Goal: Task Accomplishment & Management: Use online tool/utility

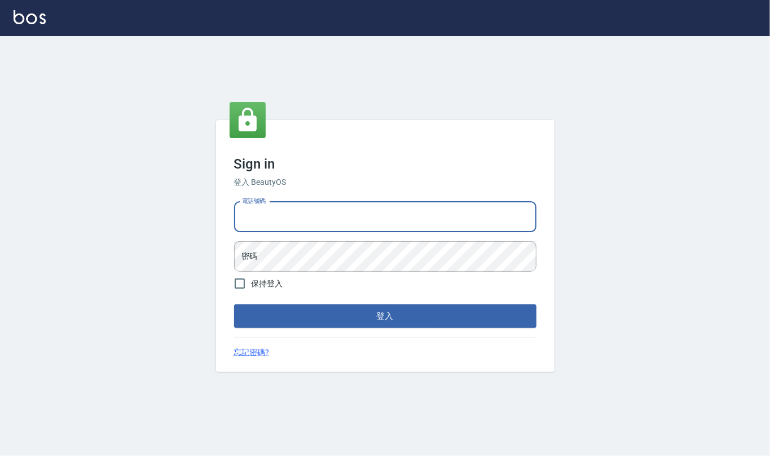
click at [384, 215] on input "電話號碼" at bounding box center [385, 217] width 302 height 30
type input "24212651"
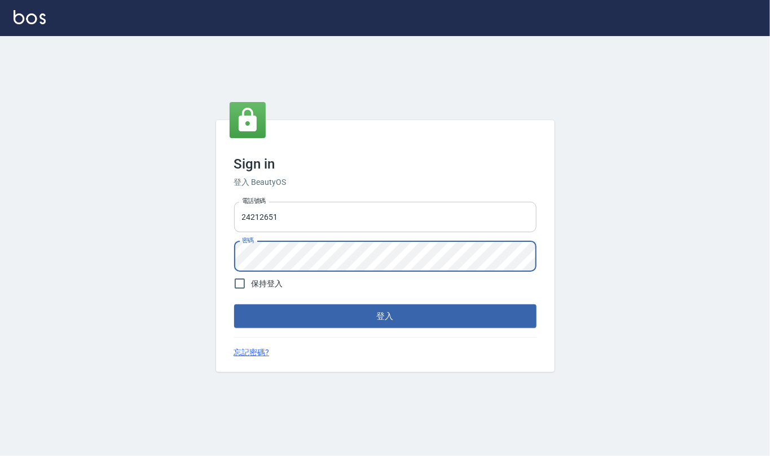
click at [234, 305] on button "登入" at bounding box center [385, 317] width 302 height 24
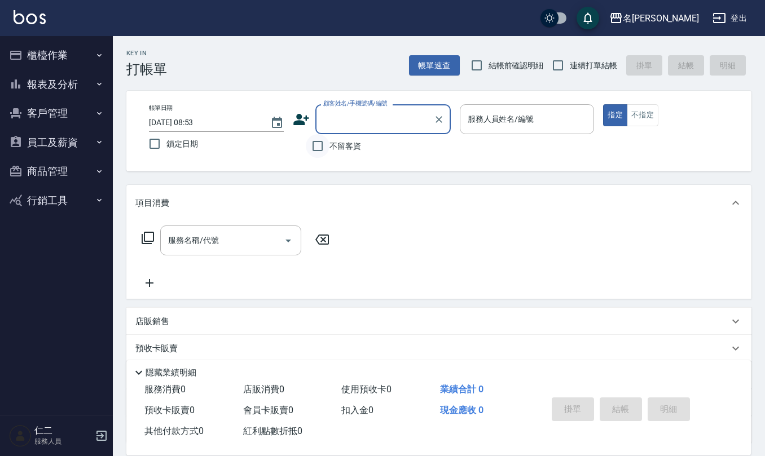
click at [316, 145] on input "不留客資" at bounding box center [318, 146] width 24 height 24
checkbox input "true"
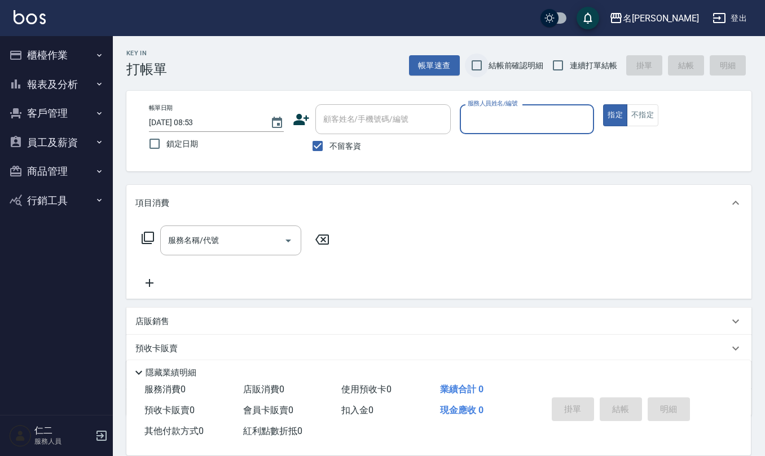
click at [481, 63] on input "結帳前確認明細" at bounding box center [477, 66] width 24 height 24
checkbox input "true"
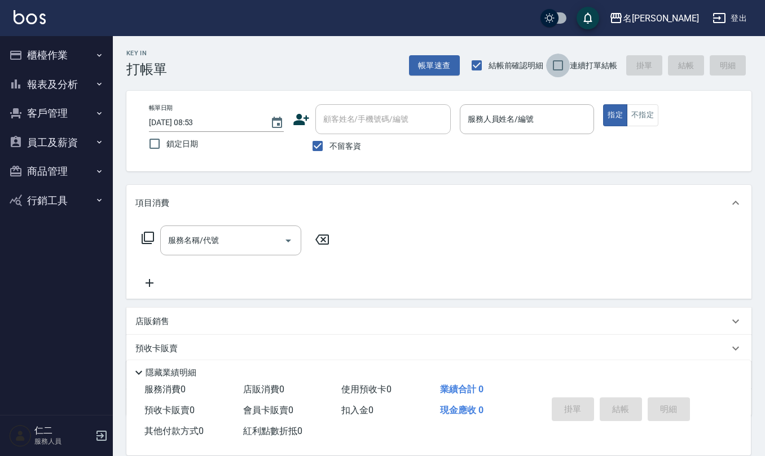
click at [560, 65] on input "連續打單結帳" at bounding box center [558, 66] width 24 height 24
checkbox input "true"
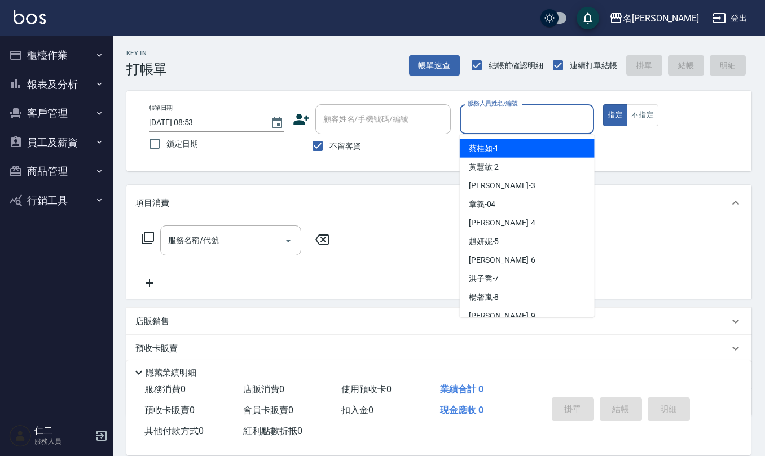
click at [522, 116] on div "服務人員姓名/編號 服務人員姓名/編號" at bounding box center [527, 119] width 135 height 30
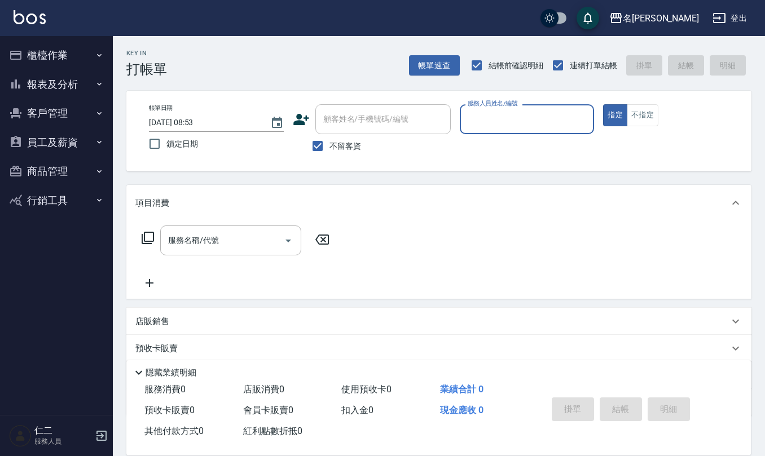
click at [522, 116] on input "服務人員姓名/編號" at bounding box center [527, 119] width 125 height 20
